Goal: Task Accomplishment & Management: Check status

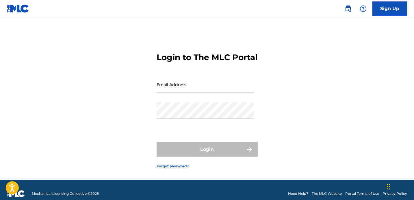
click at [181, 93] on input "Email Address" at bounding box center [206, 84] width 98 height 16
type input "[EMAIL_ADDRESS][PERSON_NAME][DOMAIN_NAME]"
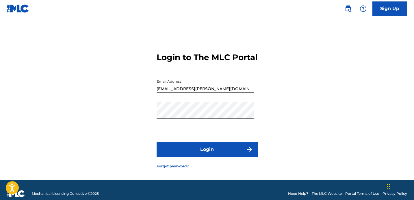
click at [196, 157] on button "Login" at bounding box center [207, 149] width 101 height 14
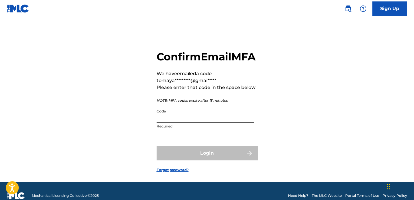
click at [176, 122] on input "Code" at bounding box center [206, 114] width 98 height 16
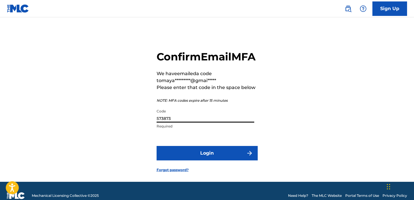
type input "573873"
click at [222, 160] on button "Login" at bounding box center [207, 153] width 101 height 14
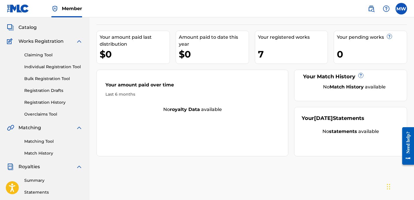
scroll to position [26, 0]
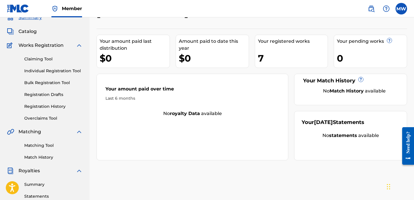
click at [47, 57] on link "Claiming Tool" at bounding box center [53, 59] width 58 height 6
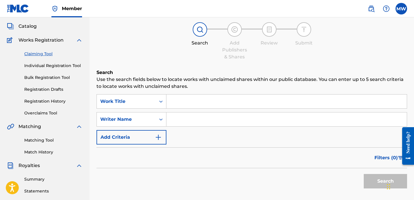
scroll to position [31, 0]
click at [60, 81] on link "Bulk Registration Tool" at bounding box center [53, 78] width 58 height 6
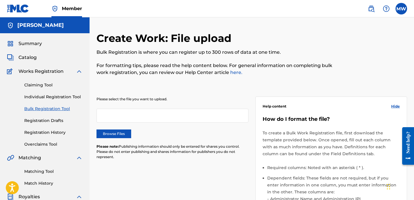
click at [57, 98] on link "Individual Registration Tool" at bounding box center [53, 97] width 58 height 6
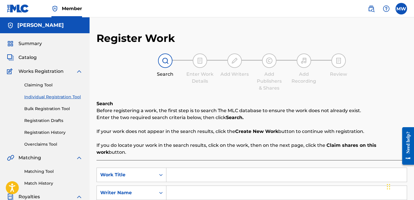
click at [52, 133] on link "Registration History" at bounding box center [53, 132] width 58 height 6
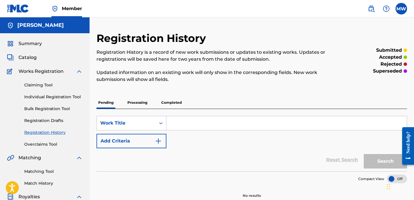
click at [166, 105] on p "Completed" at bounding box center [171, 102] width 24 height 12
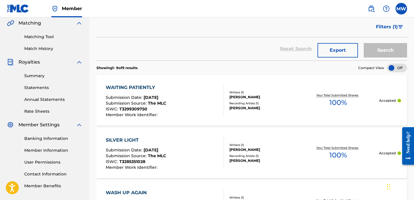
scroll to position [135, 0]
click at [205, 157] on div "SILVER LIGHT Submission Date : [DATE] Submission Source : The MLC ISWC : T32853…" at bounding box center [165, 152] width 118 height 33
